Goal: Find specific page/section: Find specific page/section

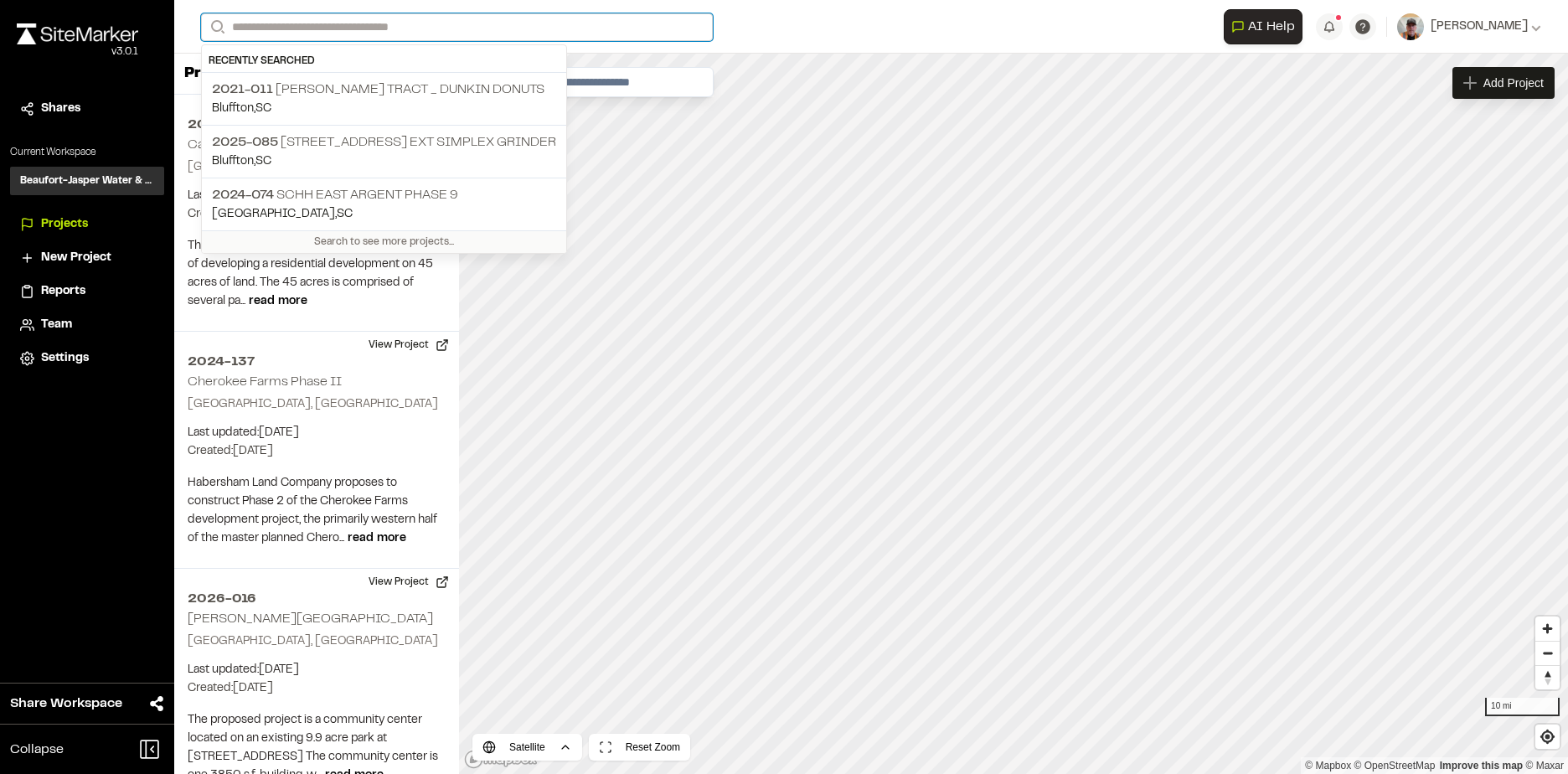
click at [311, 28] on input "Search" at bounding box center [457, 26] width 512 height 27
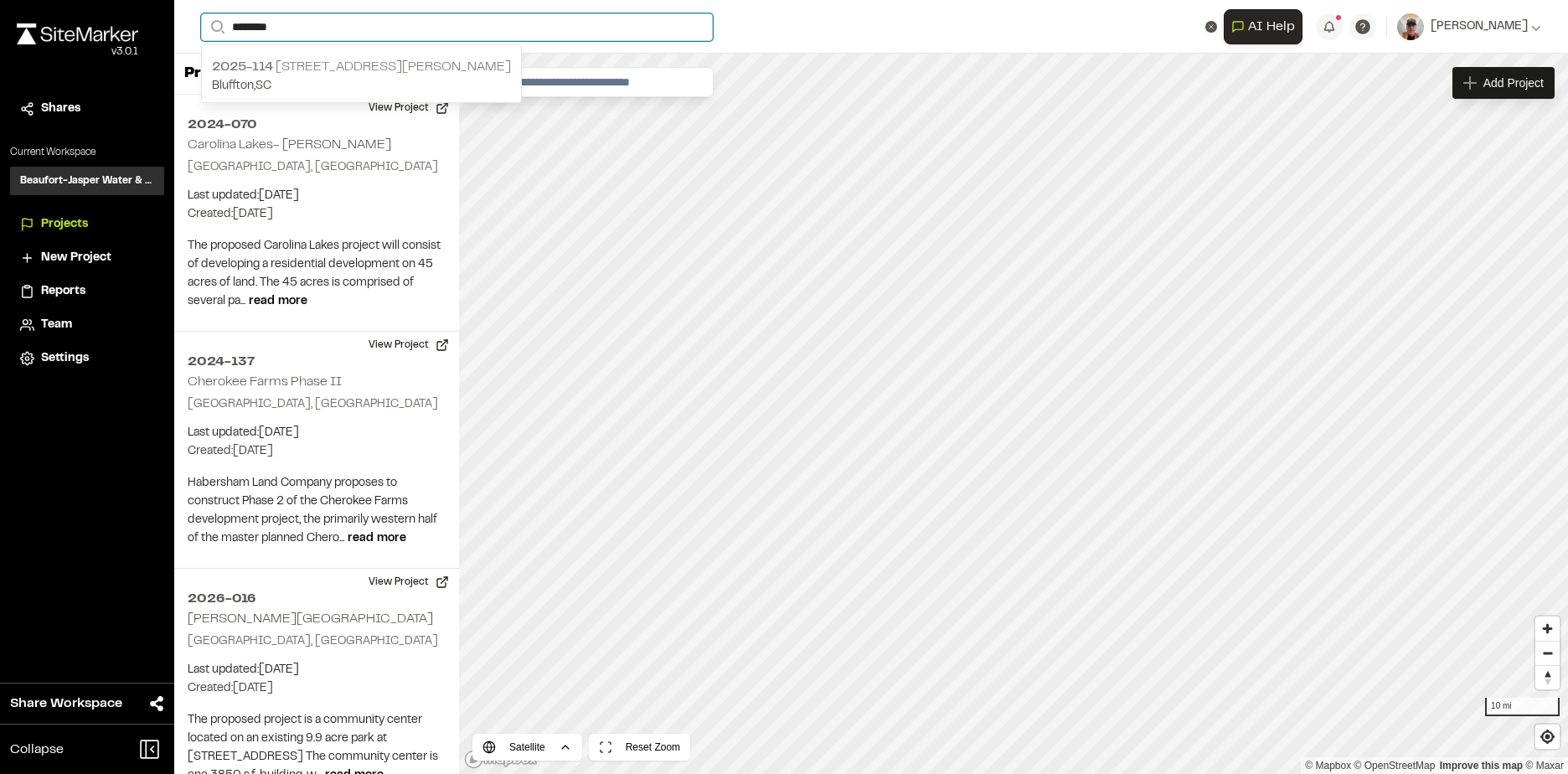
type input "********"
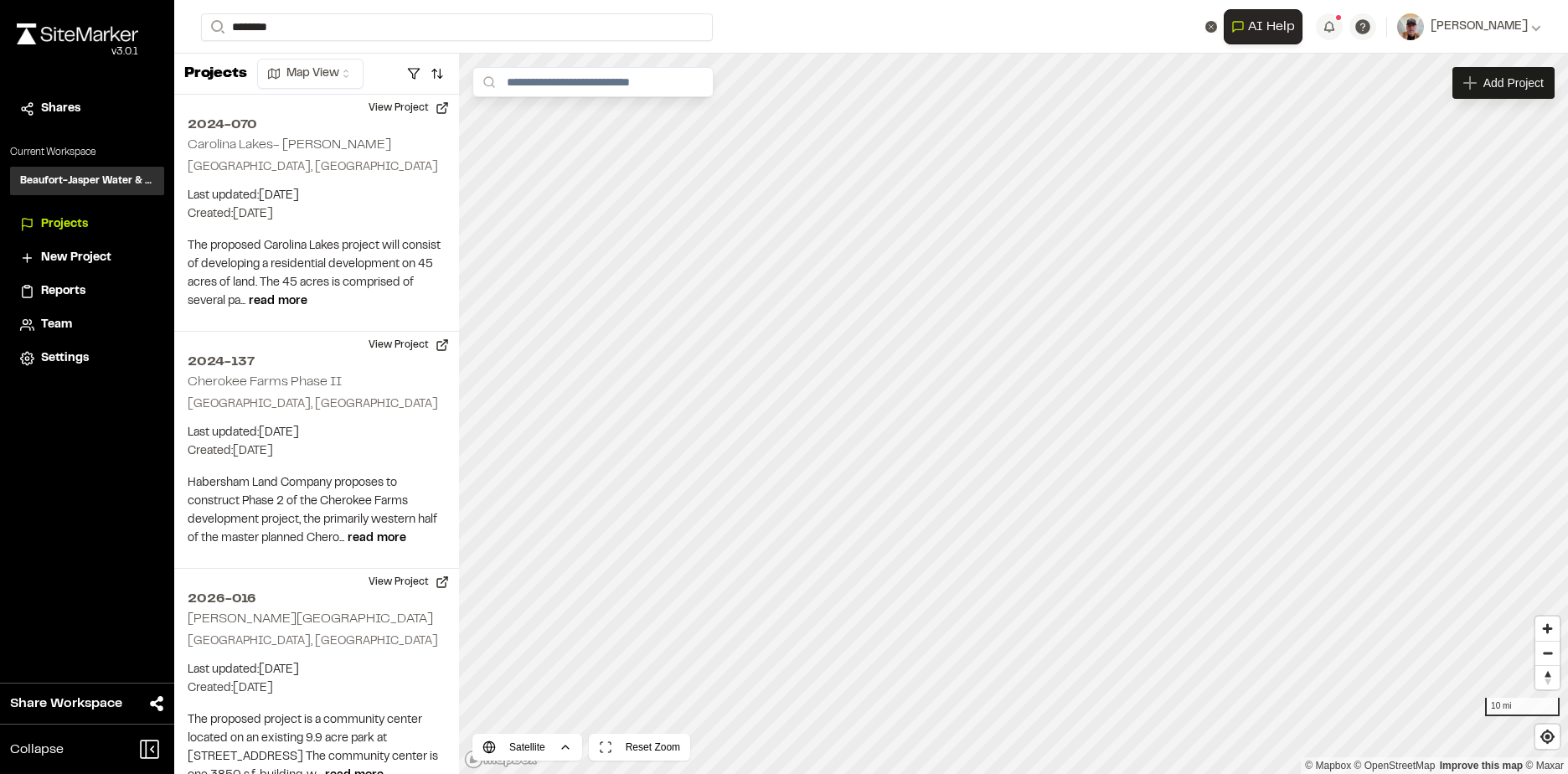
click at [324, 73] on p "2025-[STREET_ADDRESS][PERSON_NAME]" at bounding box center [361, 67] width 299 height 20
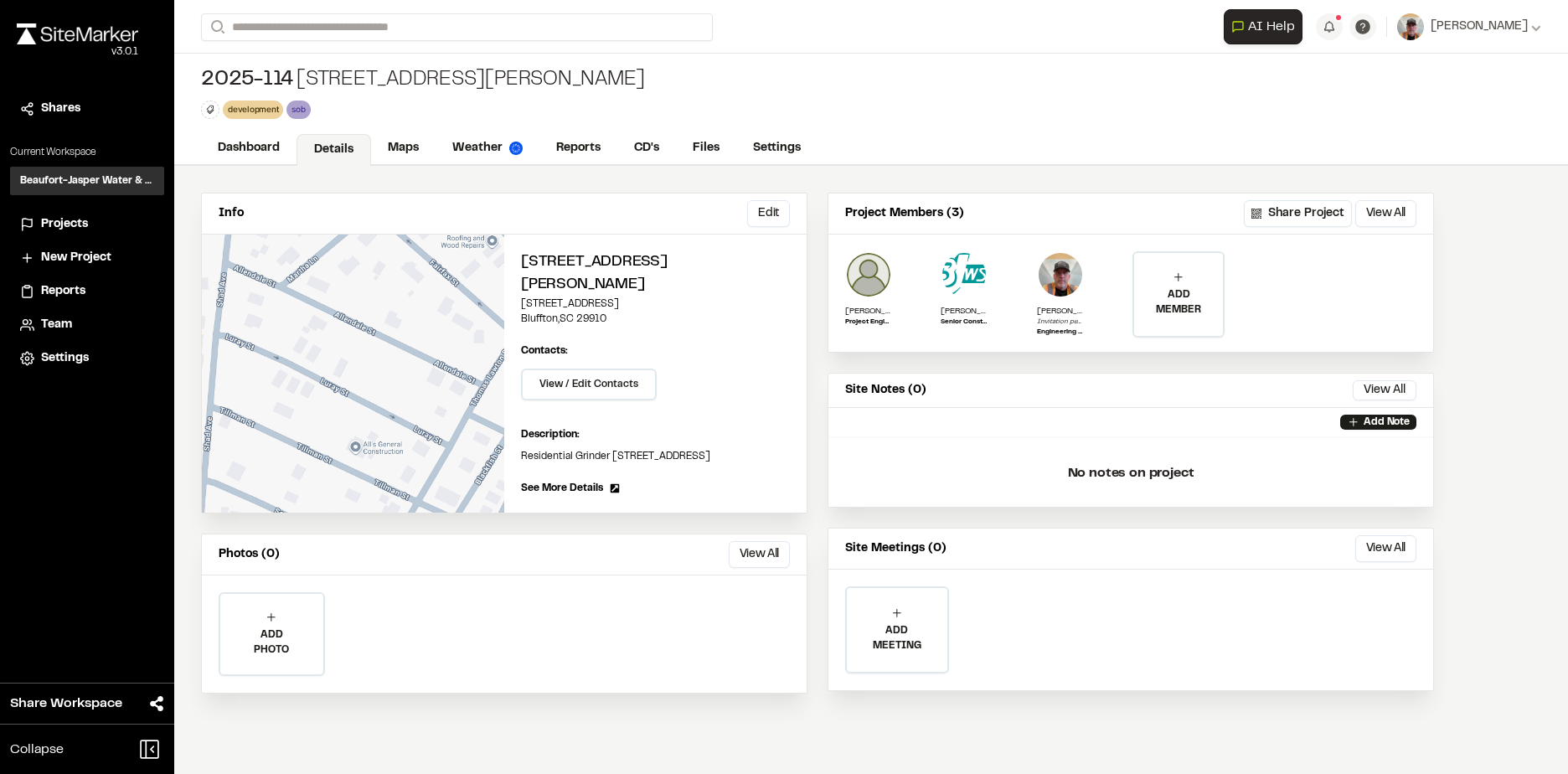
click at [319, 151] on link "Details" at bounding box center [334, 150] width 75 height 32
click at [394, 142] on link "Maps" at bounding box center [404, 150] width 66 height 32
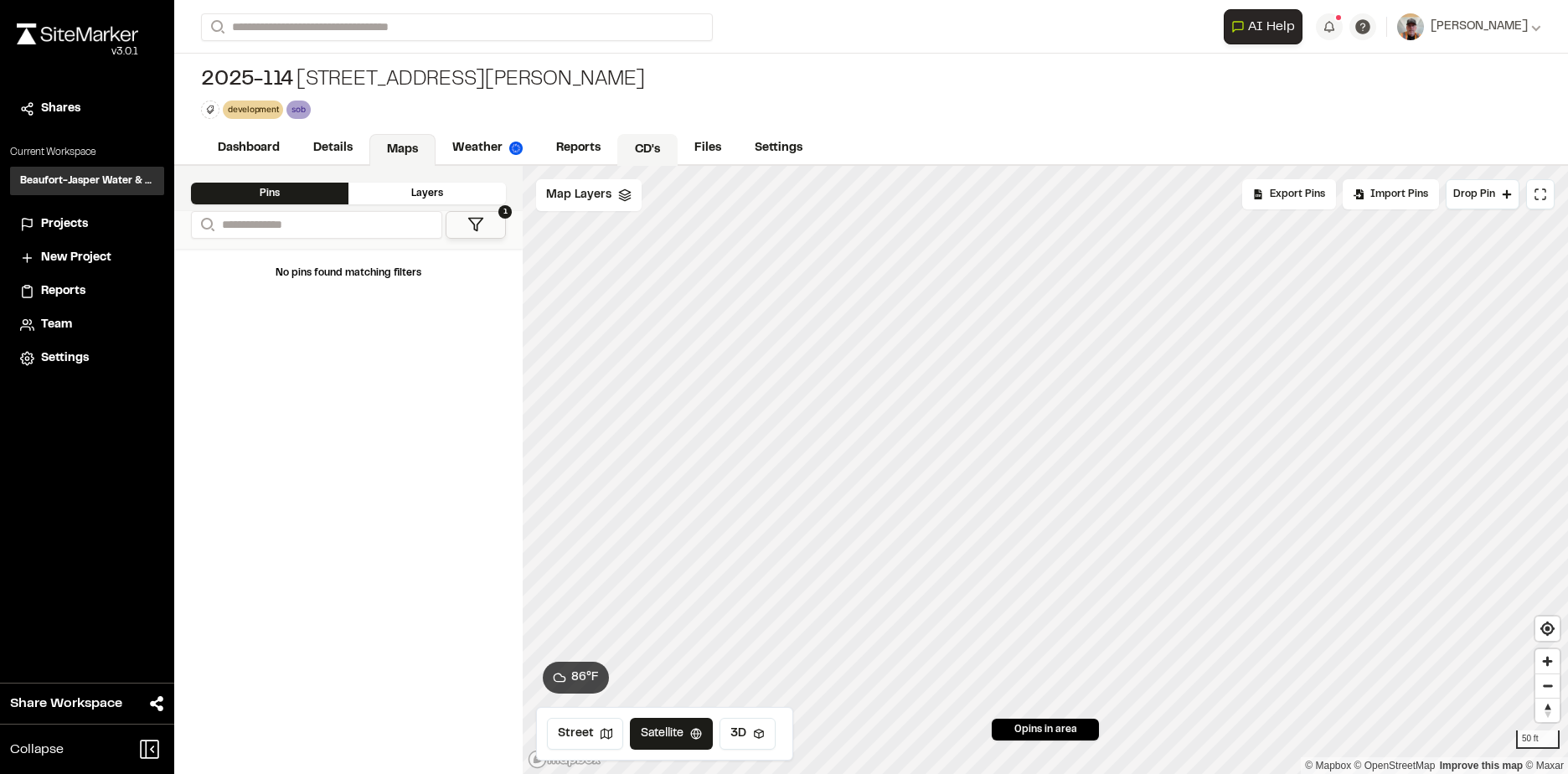
click at [634, 142] on link "CD's" at bounding box center [648, 150] width 60 height 32
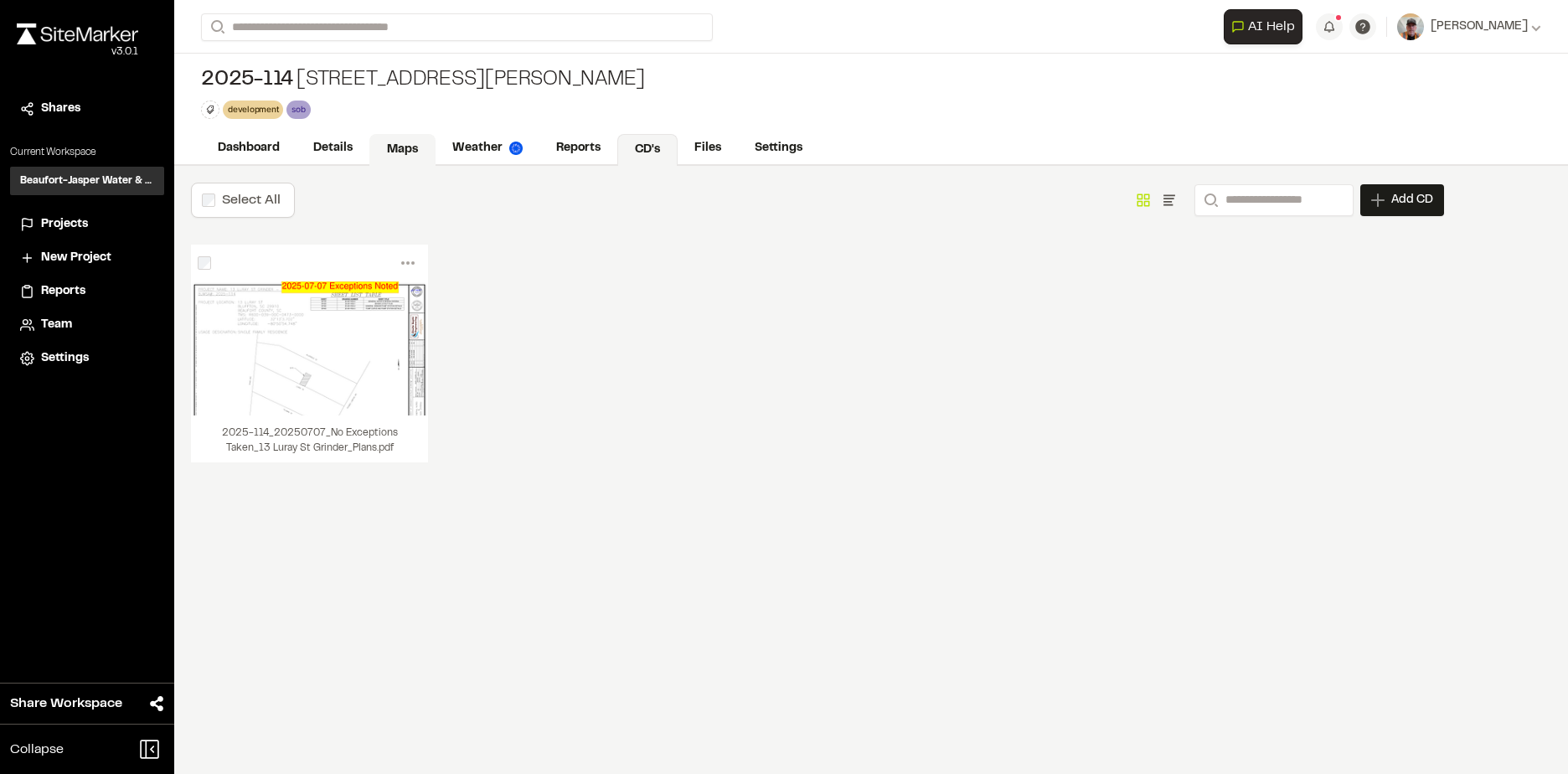
click at [386, 150] on link "Maps" at bounding box center [402, 150] width 66 height 32
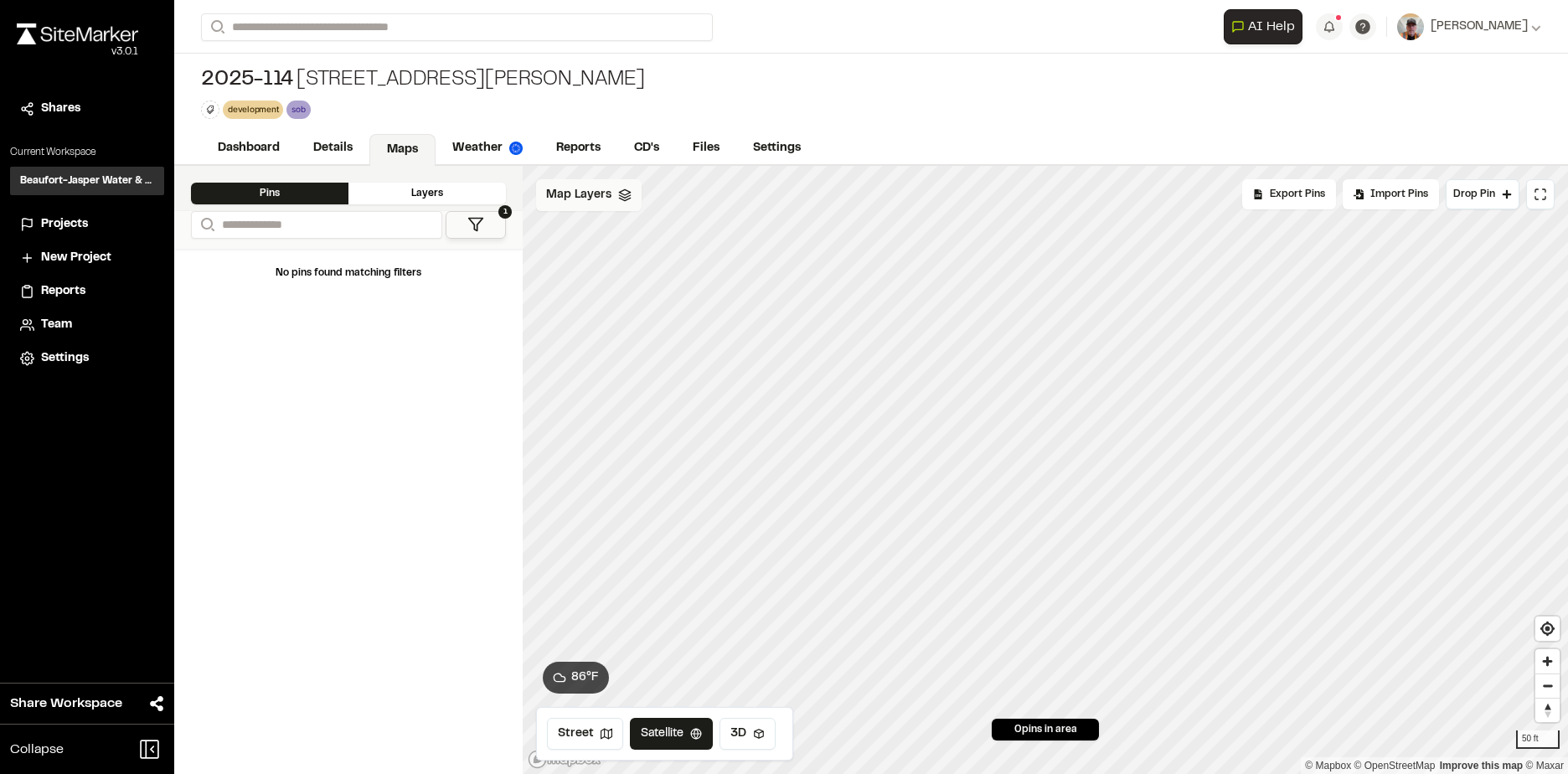
click at [581, 198] on span "Map Layers" at bounding box center [579, 195] width 65 height 19
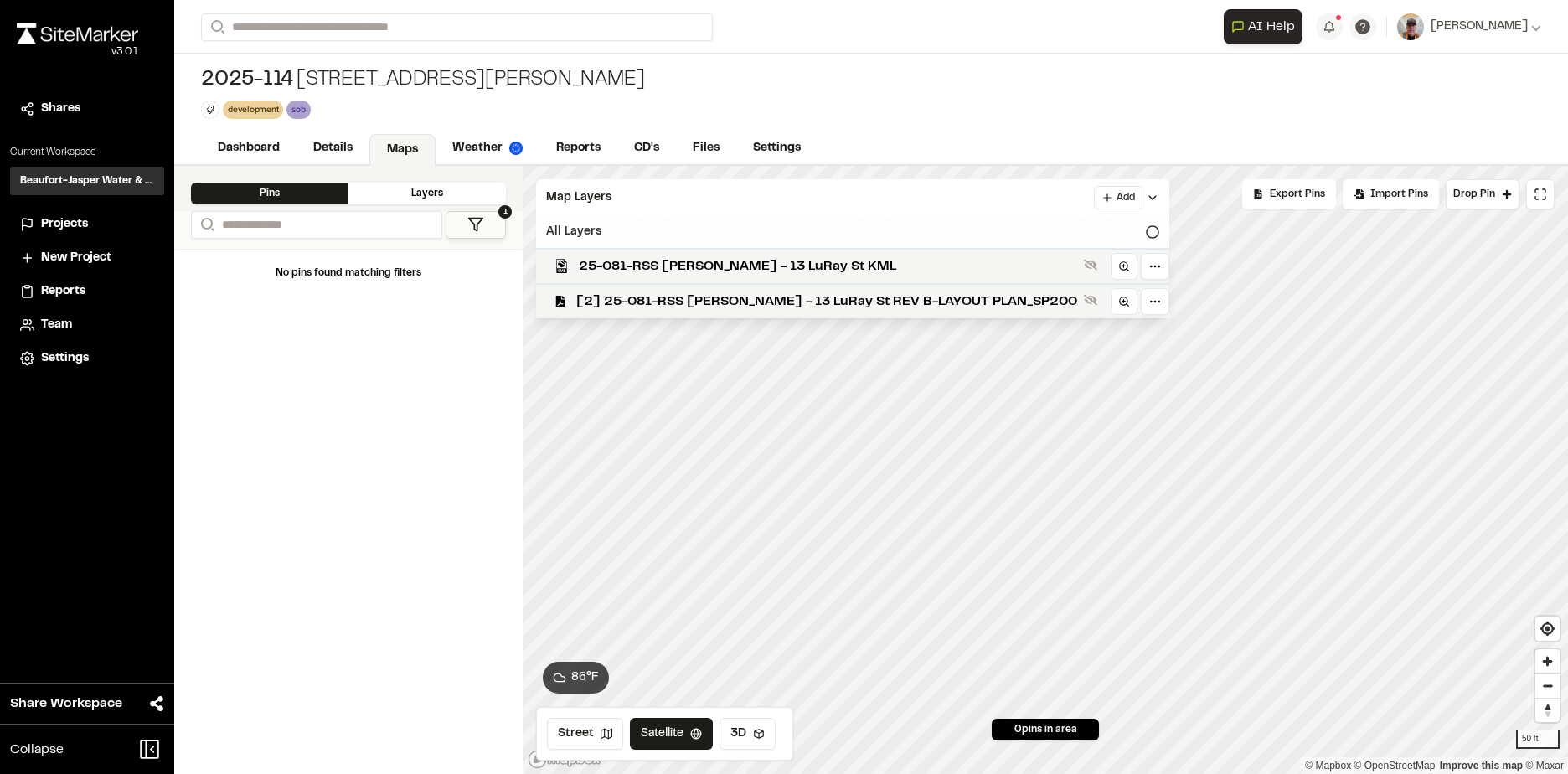
click at [1146, 237] on icon at bounding box center [1152, 231] width 13 height 13
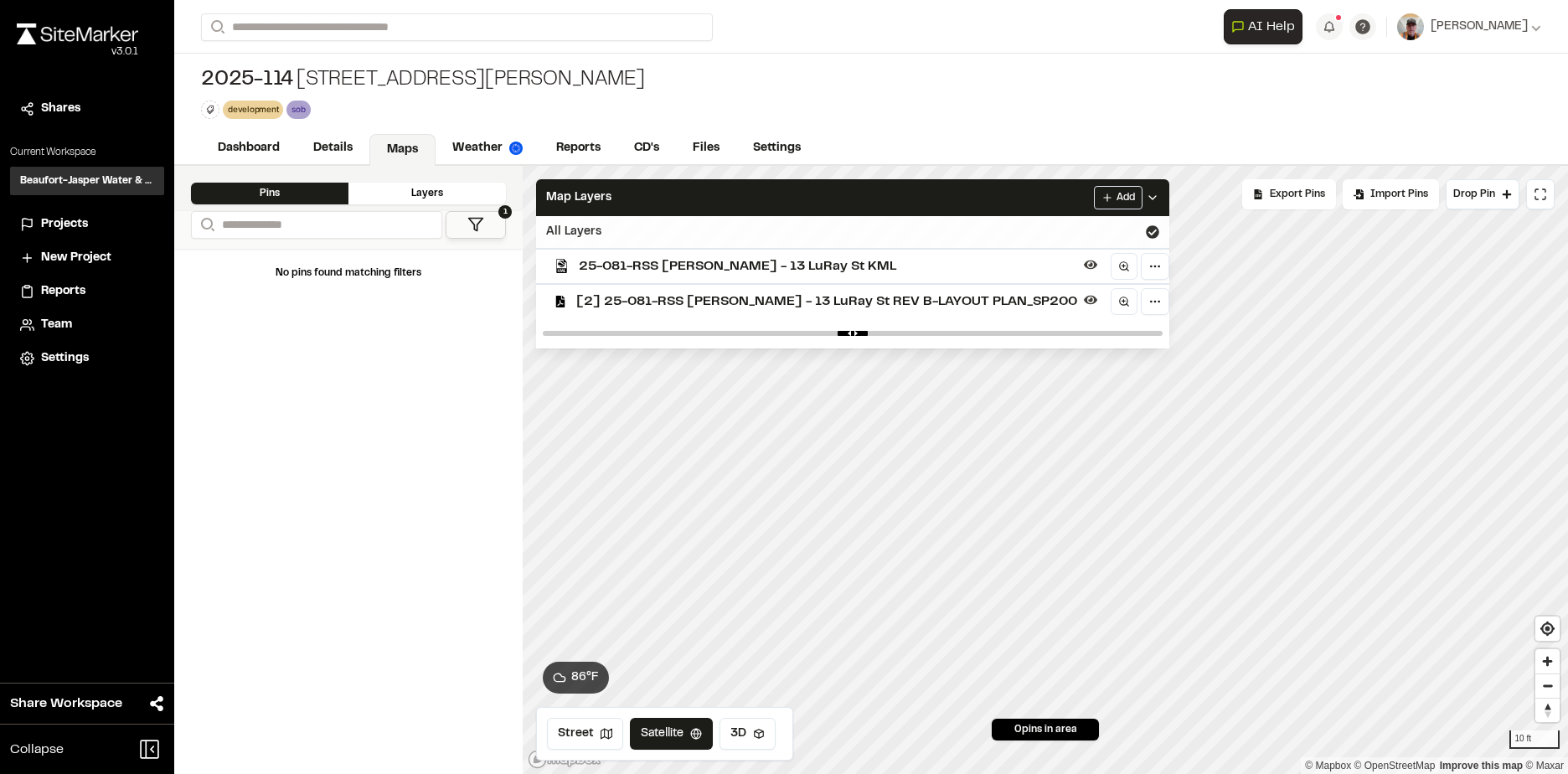
click at [1097, 284] on div "Click to Drop Pin 0 pins in area Export Pins Available Datums Datums Apply Conv…" at bounding box center [1045, 470] width 1046 height 608
click at [1023, 722] on div "Click to Drop Pin 0 pins in area Export Pins Available Datums Datums Apply Conv…" at bounding box center [1045, 470] width 1046 height 608
click at [661, 148] on link "CD's" at bounding box center [648, 150] width 60 height 32
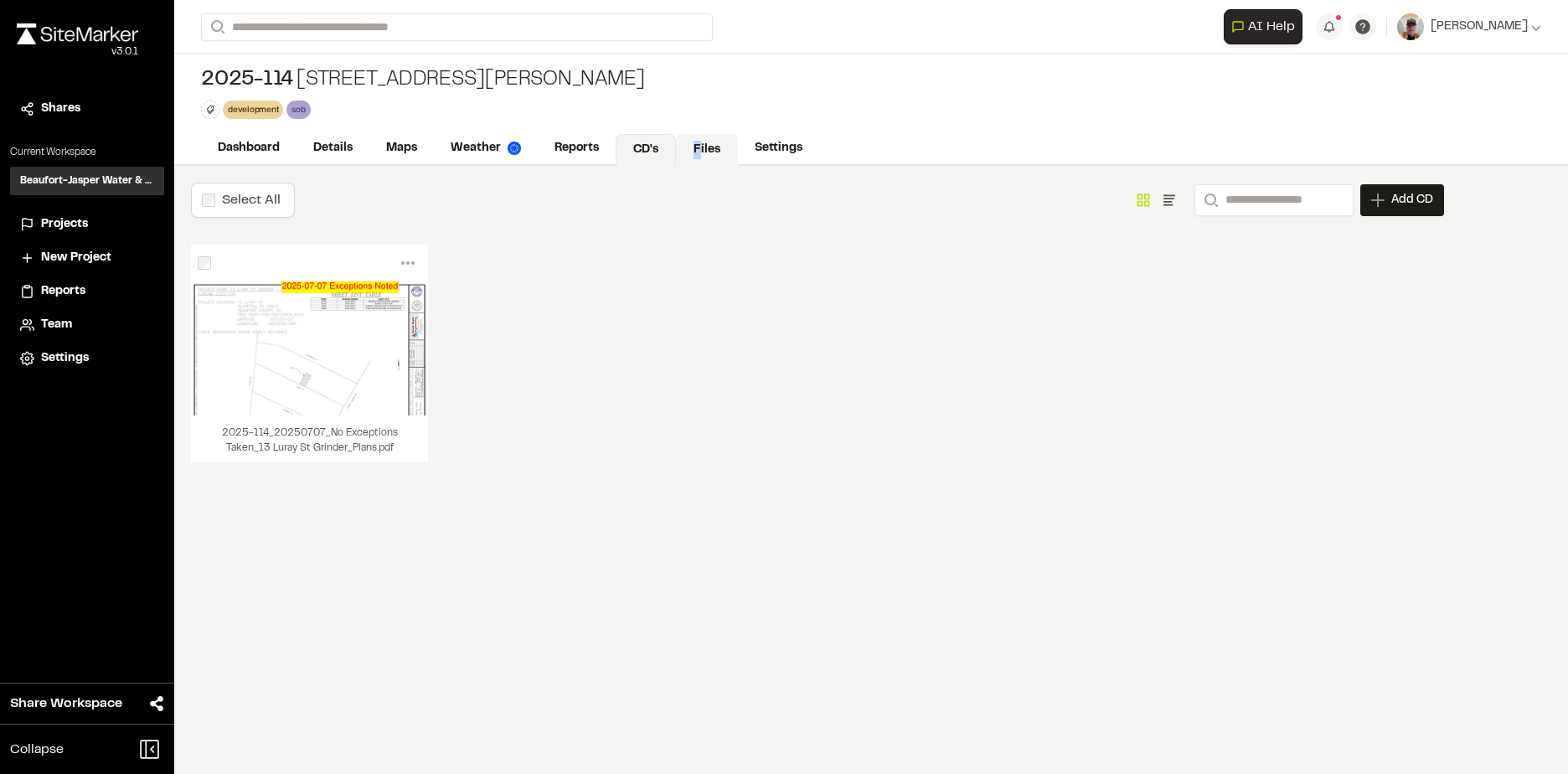
click at [697, 145] on link "Files" at bounding box center [707, 150] width 62 height 32
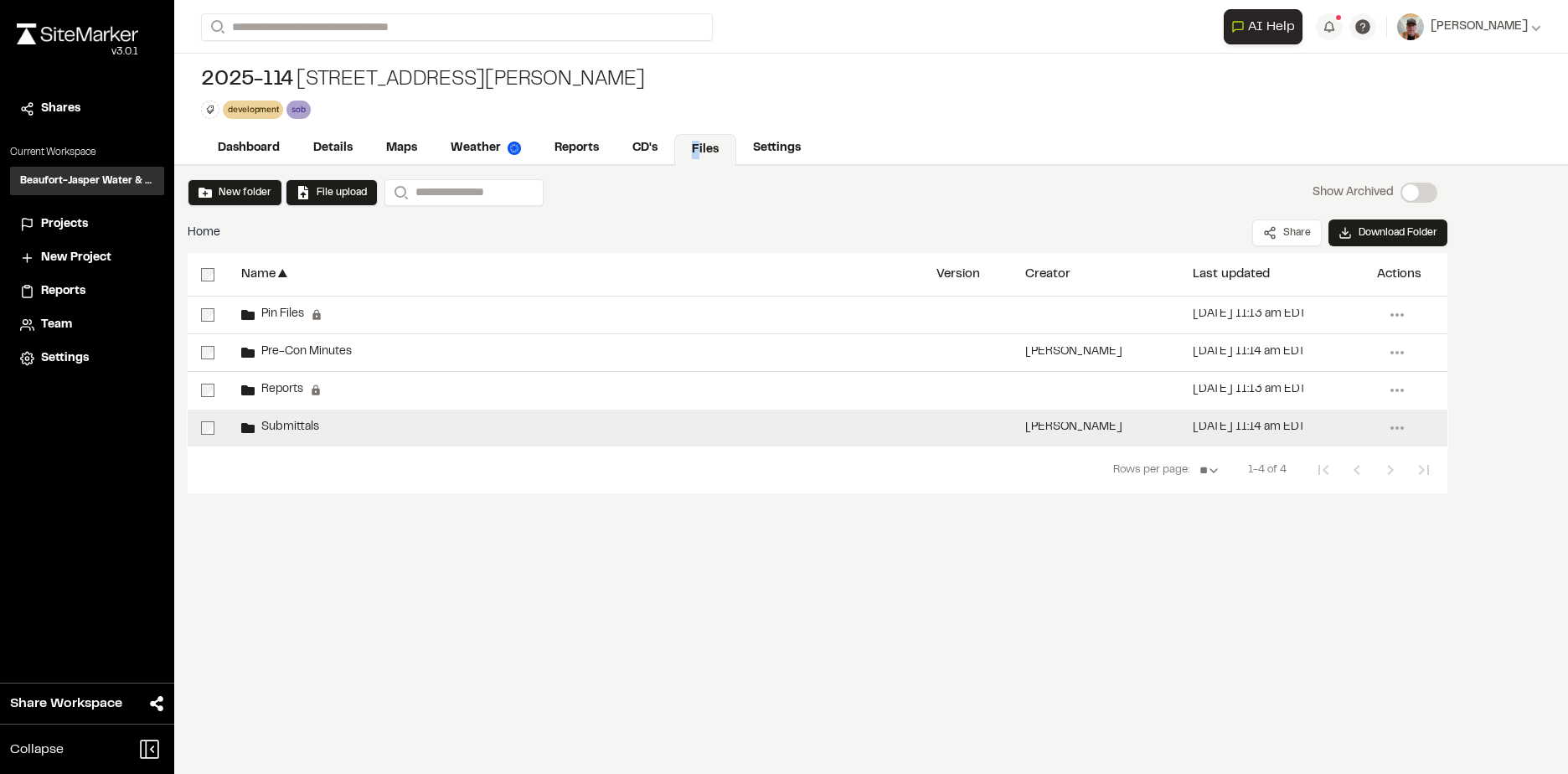
click at [276, 425] on span "Submittals" at bounding box center [287, 428] width 64 height 11
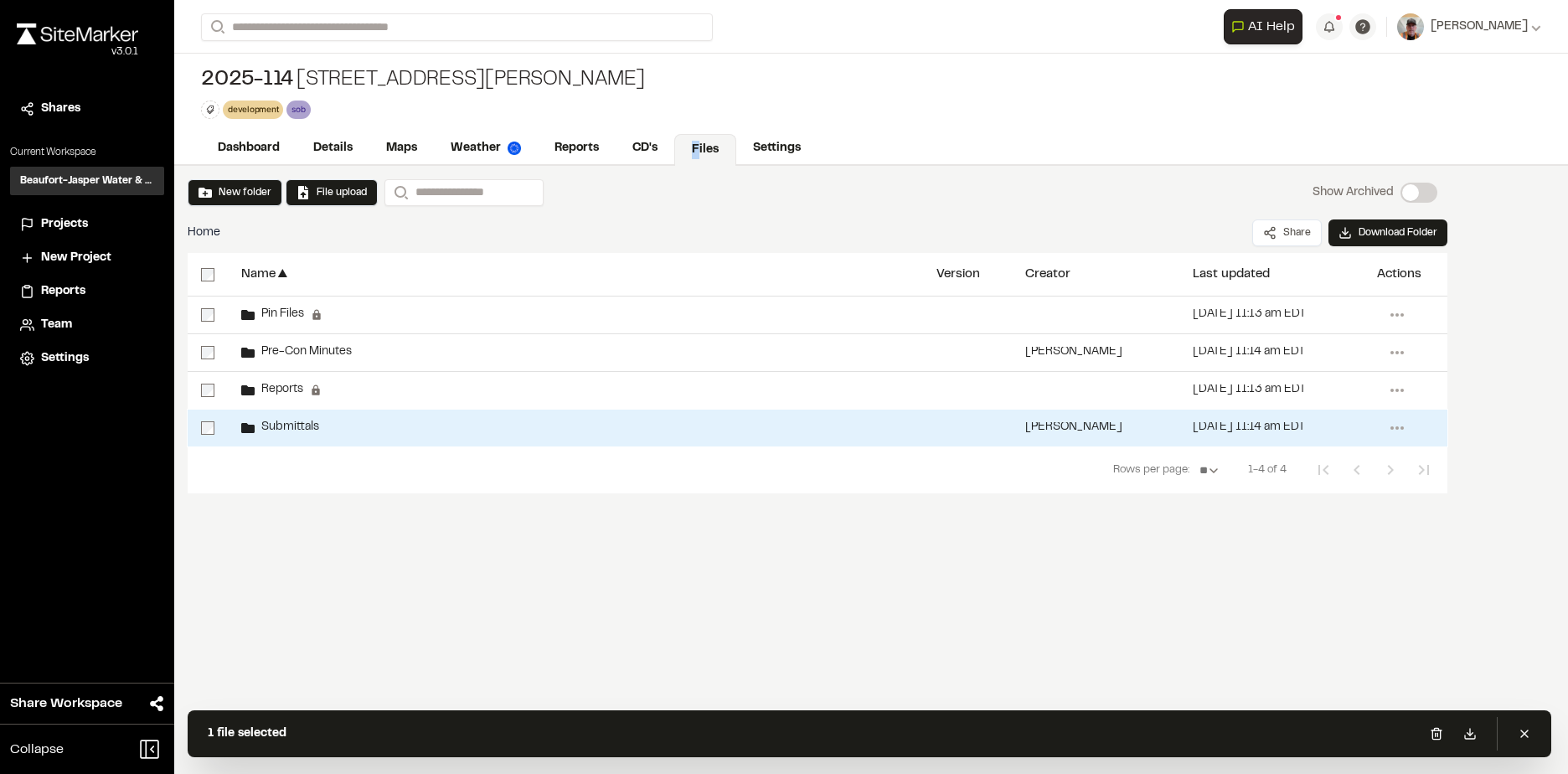
click at [301, 428] on span "Submittals" at bounding box center [287, 428] width 64 height 11
click at [1236, 426] on div "[DATE] 11:14 am EDT" at bounding box center [1249, 428] width 112 height 11
click at [1401, 430] on icon at bounding box center [1398, 428] width 26 height 26
click at [1285, 506] on link "View" at bounding box center [1337, 515] width 146 height 25
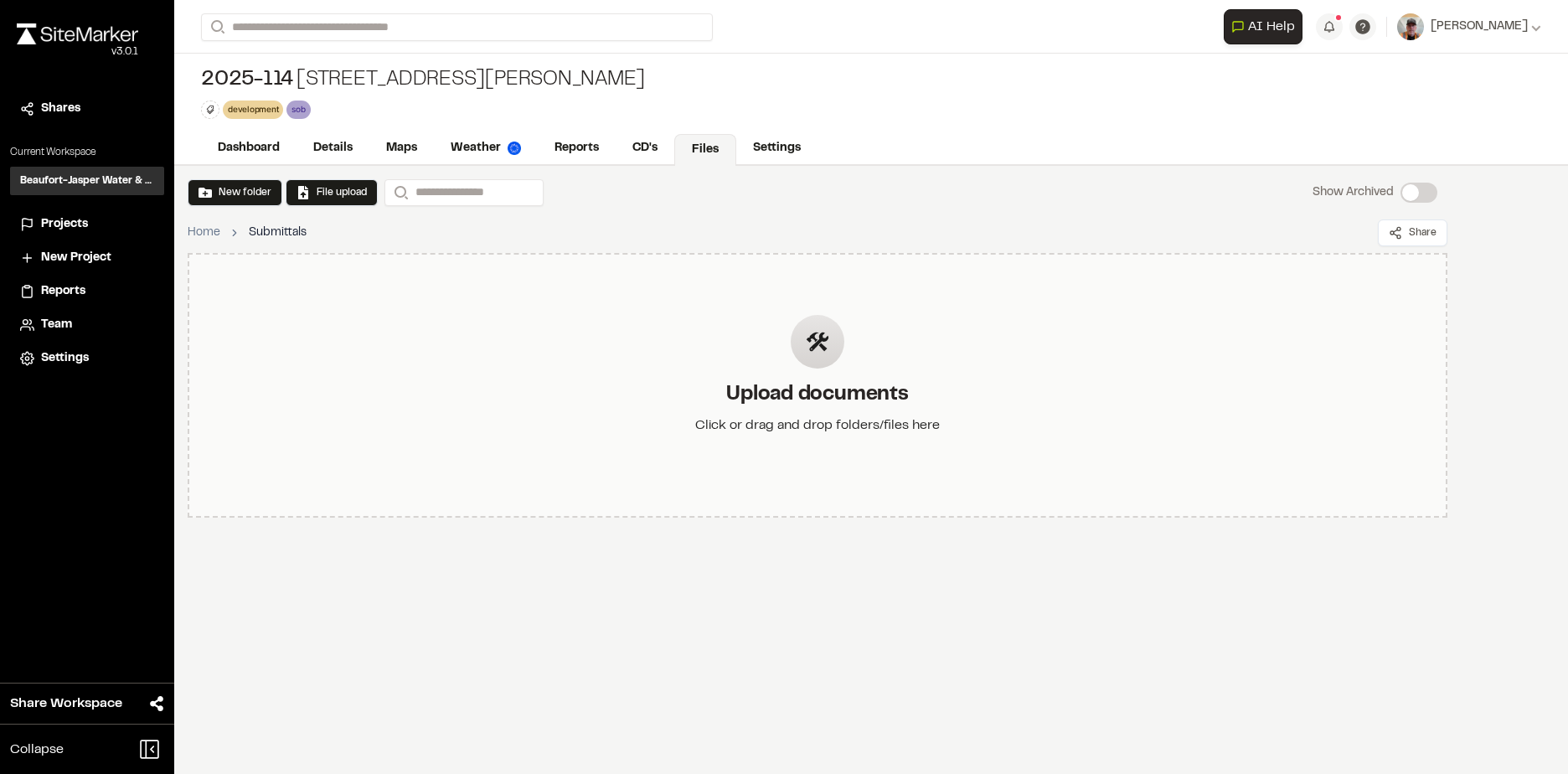
click at [606, 349] on div "Upload documents Click or drag and drop folders/files here" at bounding box center [818, 386] width 1260 height 265
click at [849, 341] on div "Upload documents Click or drag and drop folders/files here" at bounding box center [818, 386] width 272 height 194
click at [697, 367] on div "Upload documents Click or drag and drop folders/files here" at bounding box center [818, 386] width 272 height 194
